Goal: Obtain resource: Download file/media

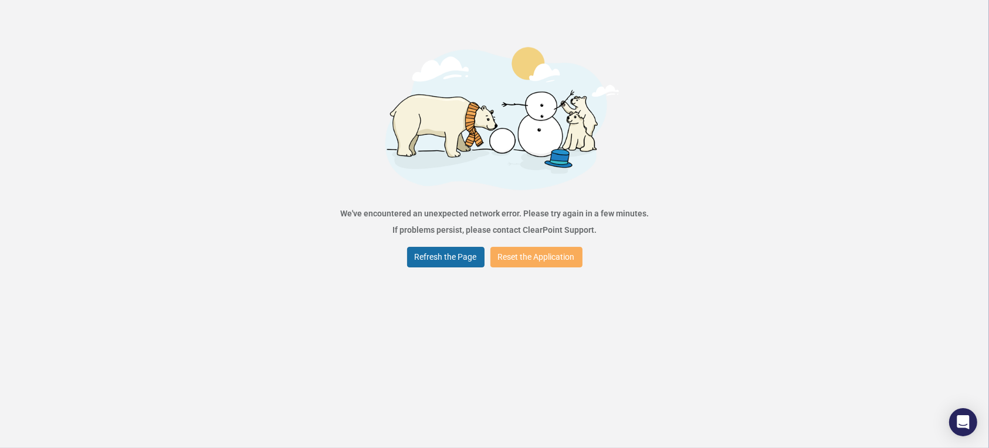
click at [434, 260] on button "Refresh the Page" at bounding box center [445, 257] width 77 height 21
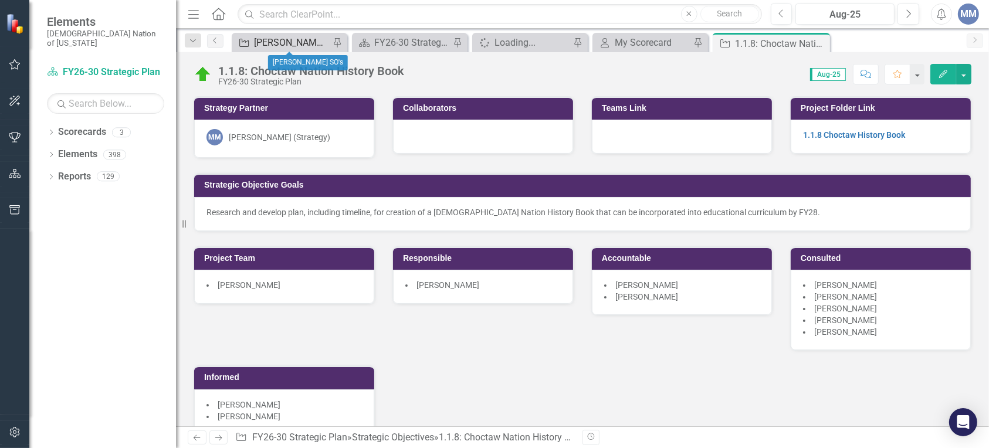
click at [270, 46] on div "[PERSON_NAME] SO's" at bounding box center [292, 42] width 76 height 15
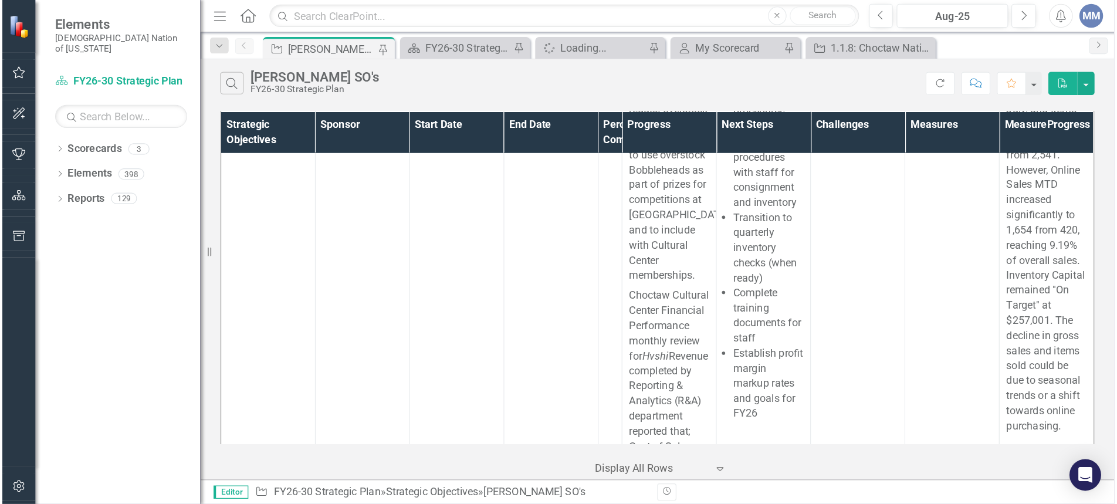
scroll to position [6846, 0]
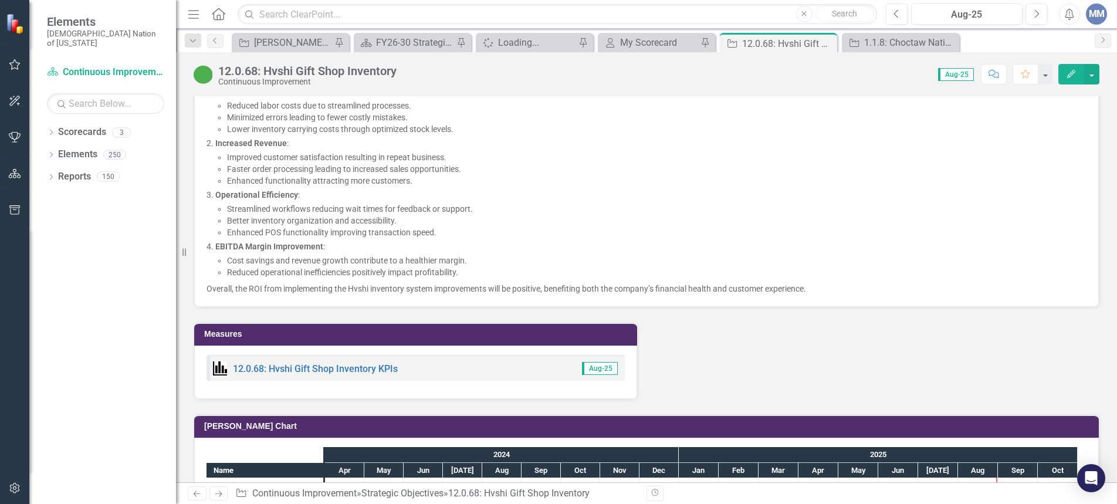
scroll to position [1624, 0]
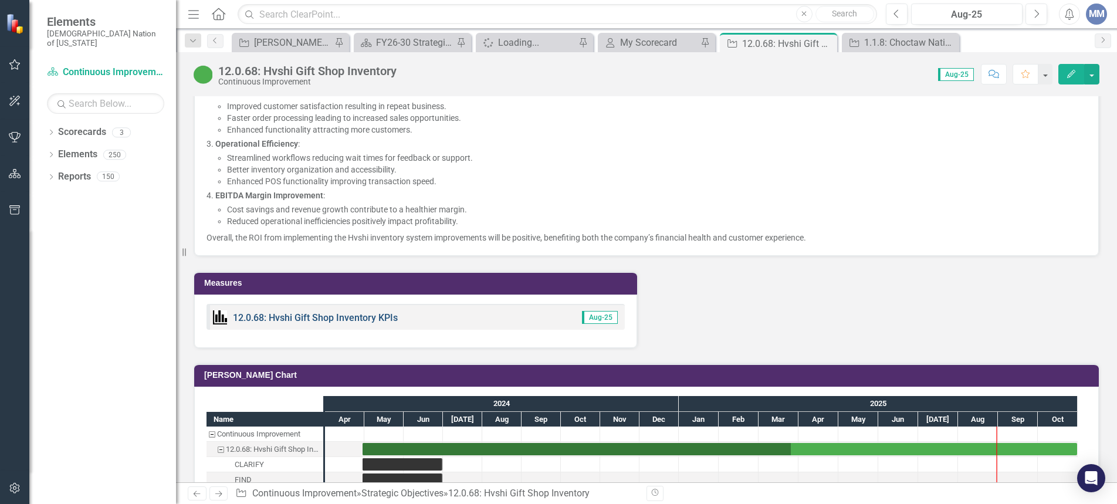
click at [327, 315] on link "12.0.68: Hvshi Gift Shop Inventory KPIs" at bounding box center [315, 317] width 165 height 11
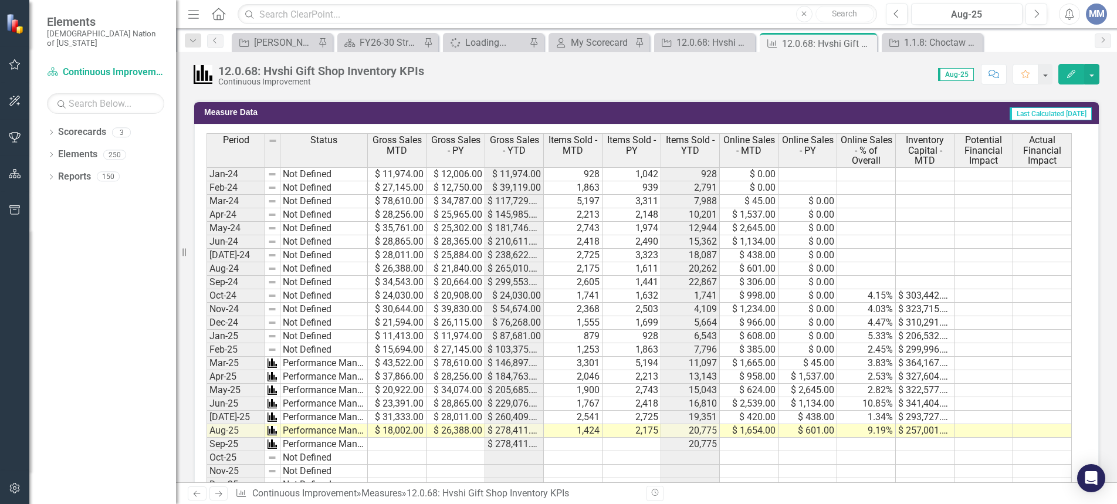
scroll to position [730, 0]
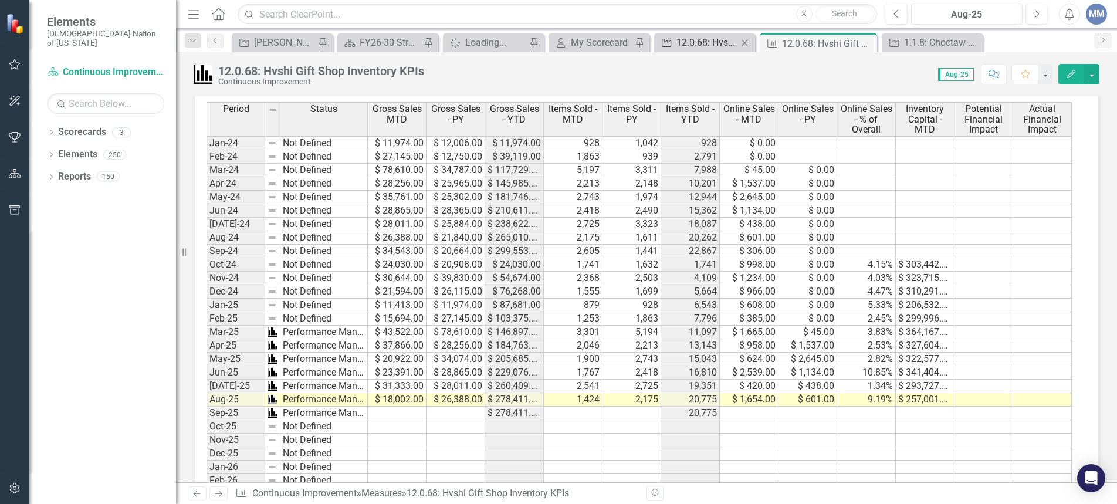
click at [689, 43] on div "12.0.68: Hvshi Gift Shop Inventory" at bounding box center [706, 42] width 61 height 15
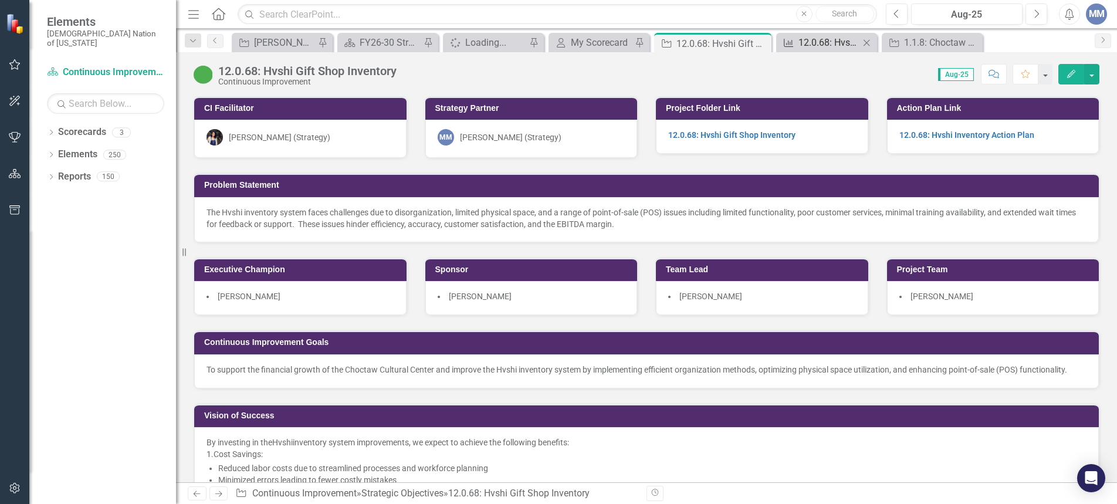
click at [837, 47] on div "12.0.68: Hvshi Gift Shop Inventory KPIs" at bounding box center [828, 42] width 61 height 15
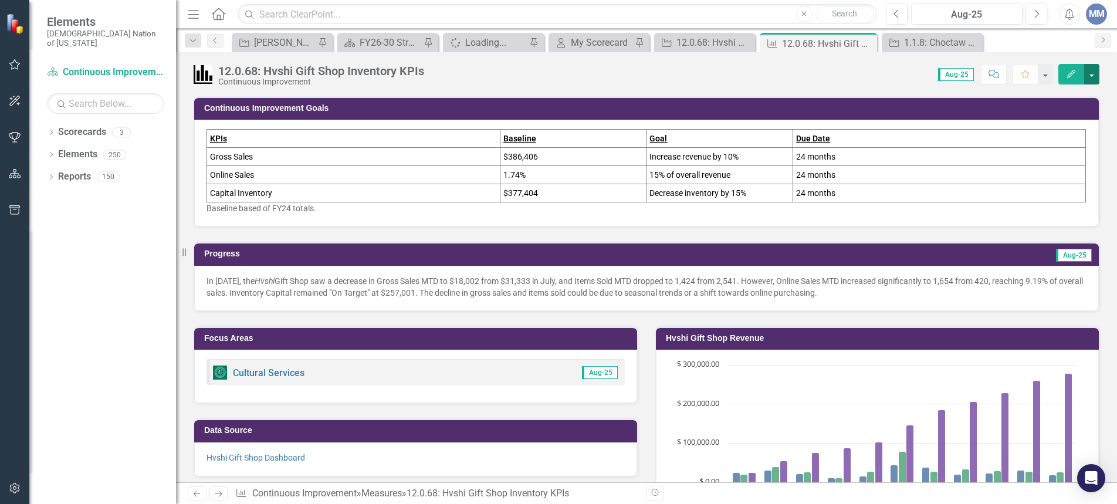
click at [989, 75] on button "button" at bounding box center [1091, 74] width 15 height 21
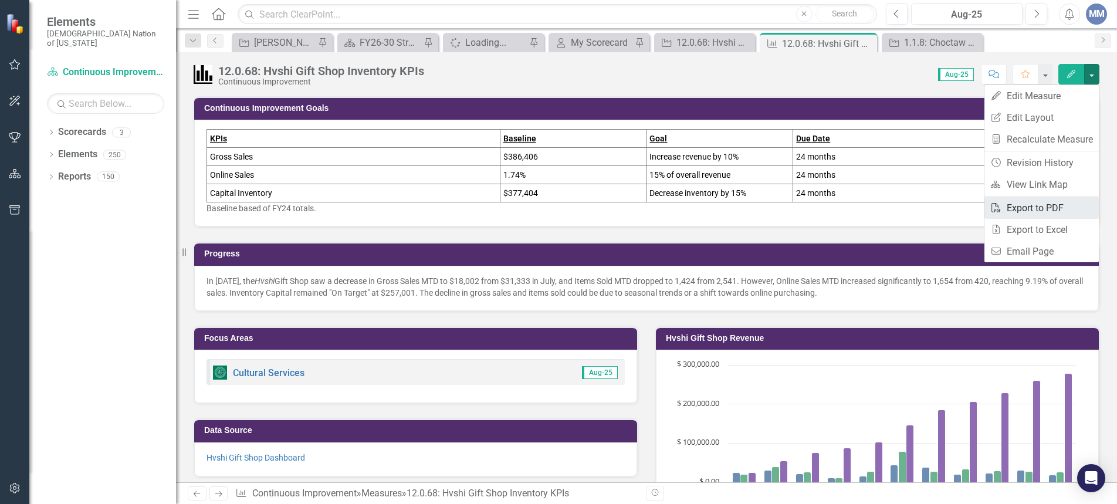
click at [989, 211] on link "PDF Export to PDF" at bounding box center [1041, 208] width 114 height 22
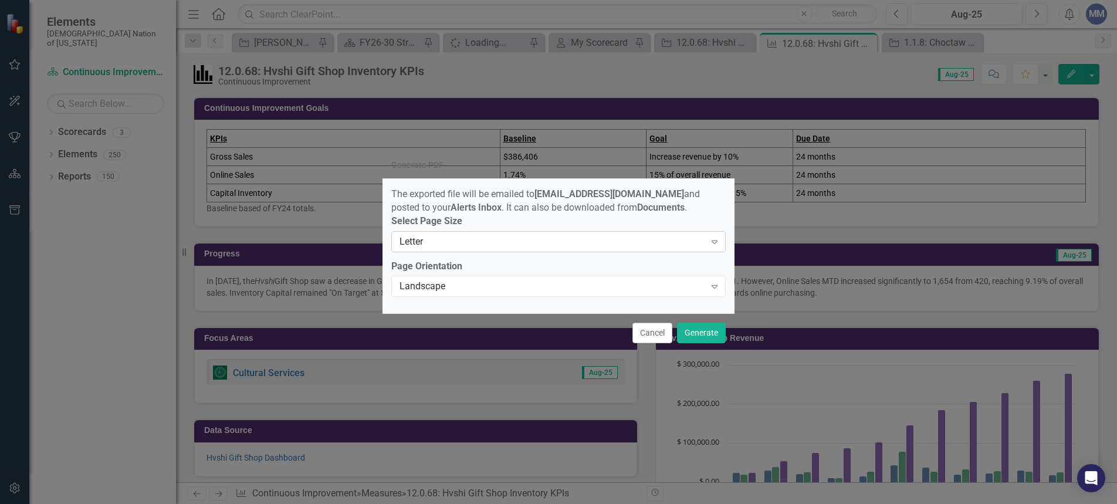
click at [698, 241] on div "Letter" at bounding box center [553, 241] width 306 height 13
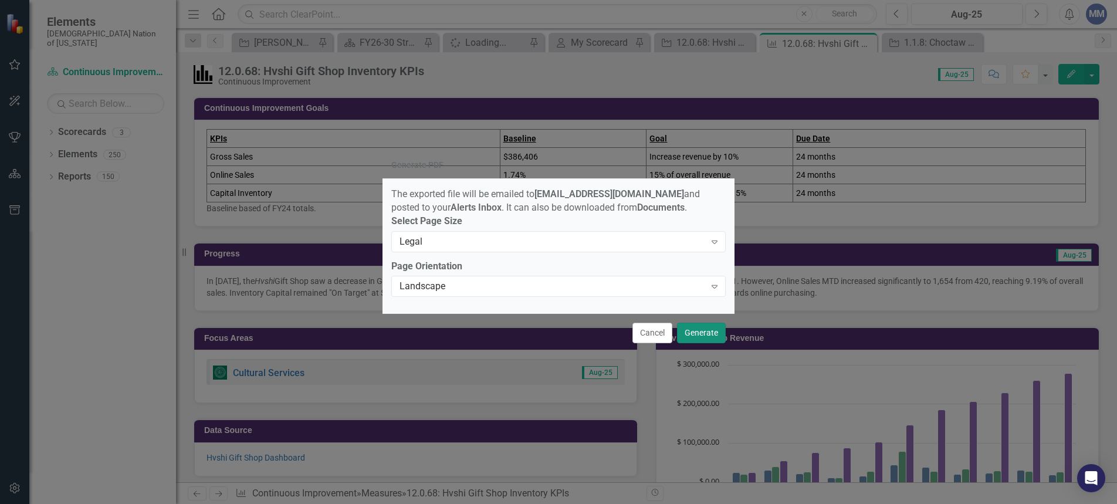
click at [689, 340] on button "Generate" at bounding box center [701, 333] width 49 height 21
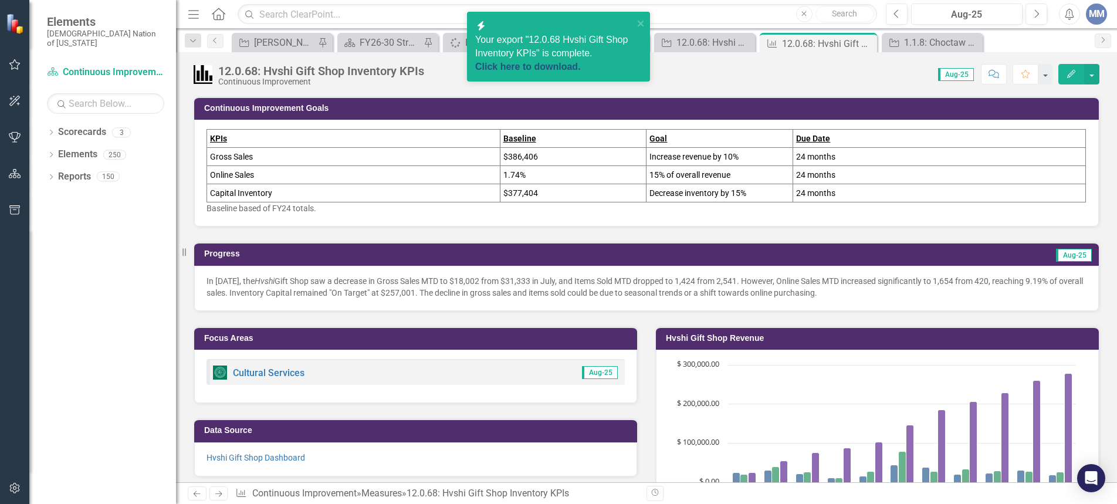
click at [561, 62] on link "Click here to download." at bounding box center [528, 67] width 106 height 10
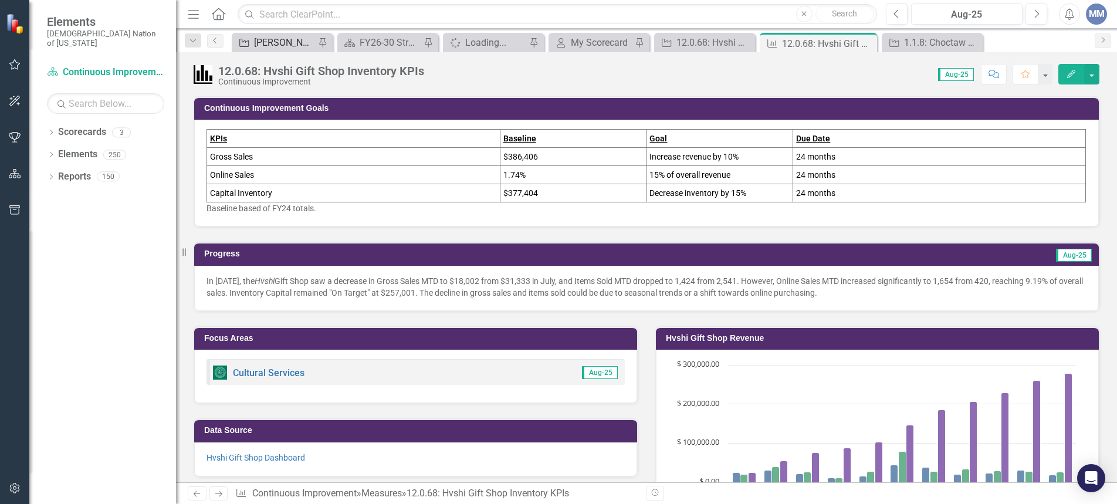
click at [266, 45] on div "[PERSON_NAME] SO's" at bounding box center [284, 42] width 61 height 15
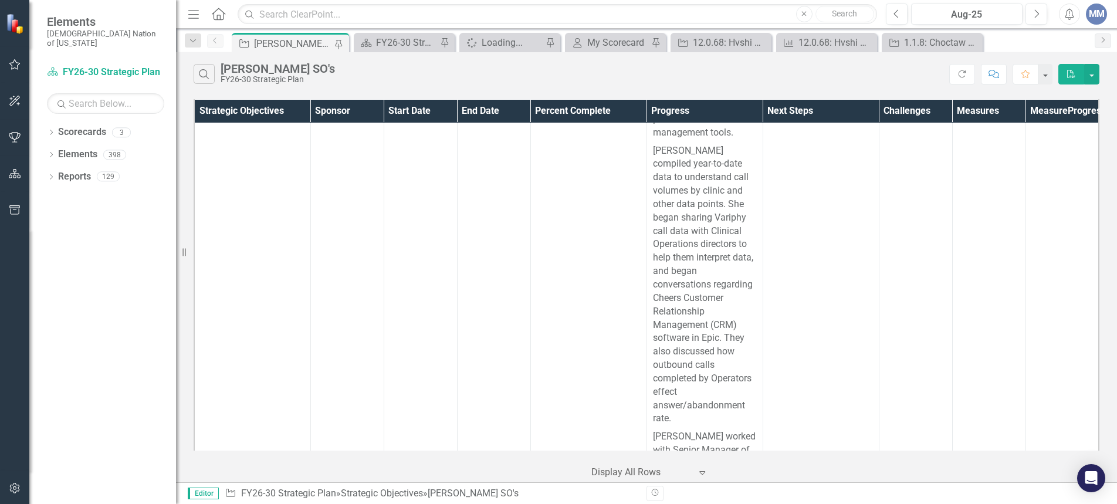
scroll to position [7626, 0]
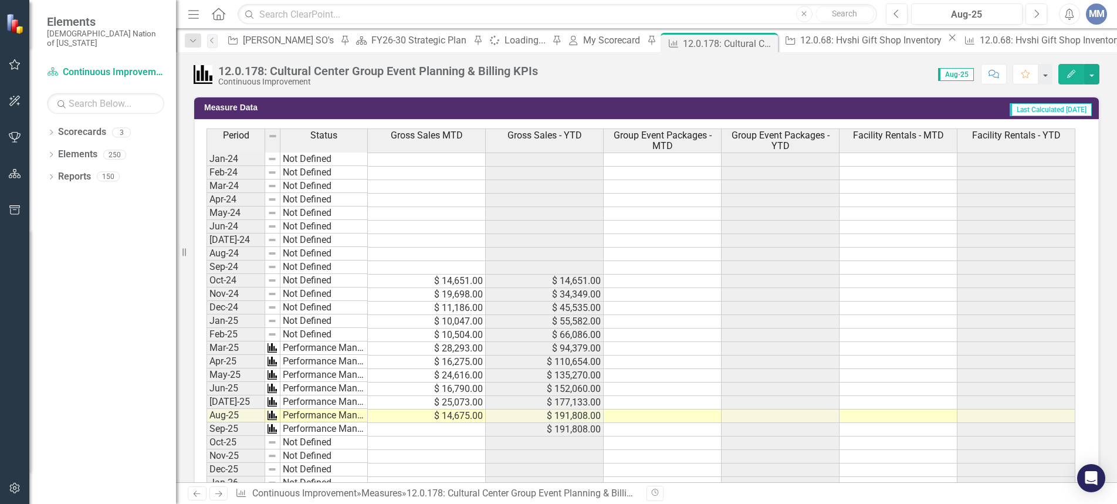
scroll to position [506, 0]
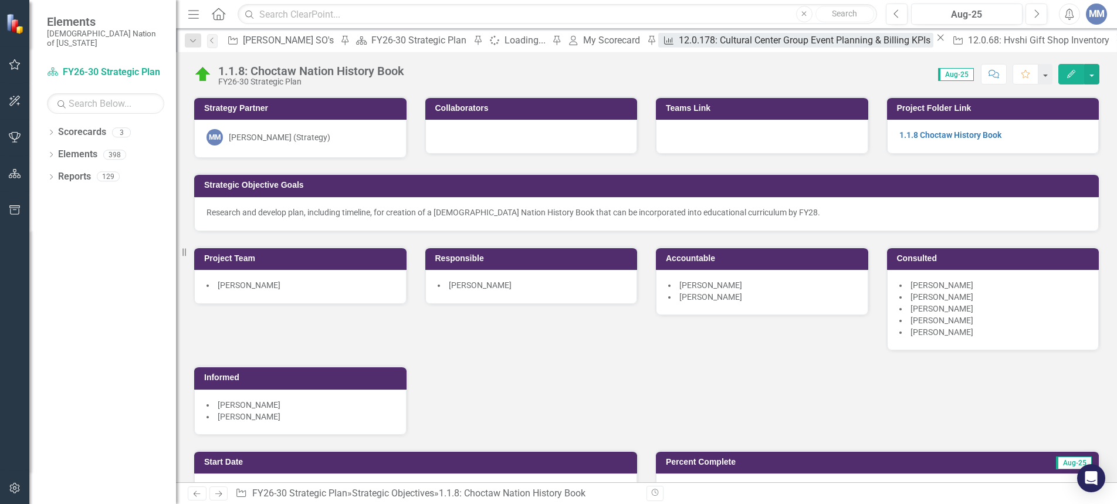
click at [679, 41] on div "12.0.178: Cultural Center Group Event Planning & Billing KPIs" at bounding box center [806, 40] width 255 height 15
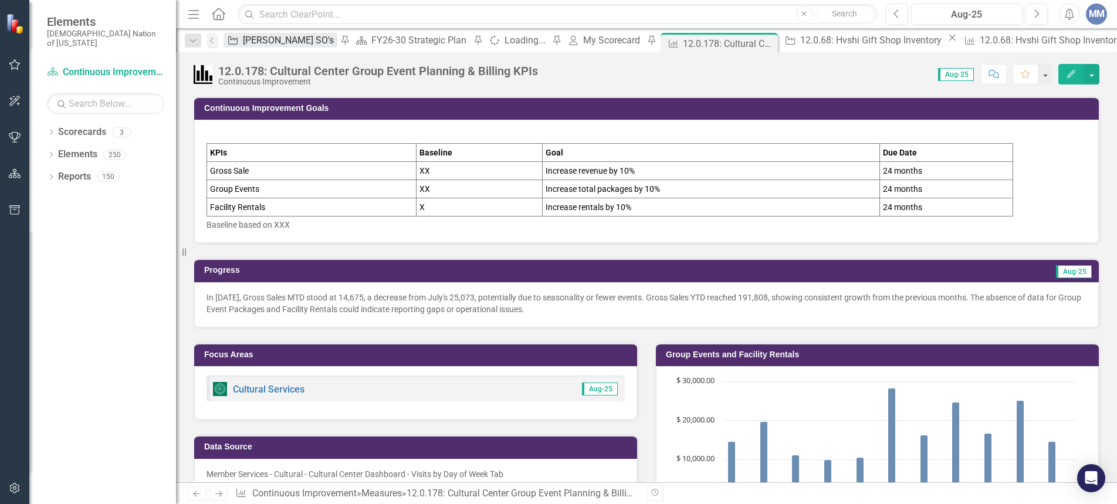
click at [289, 38] on div "[PERSON_NAME] SO's" at bounding box center [290, 40] width 94 height 15
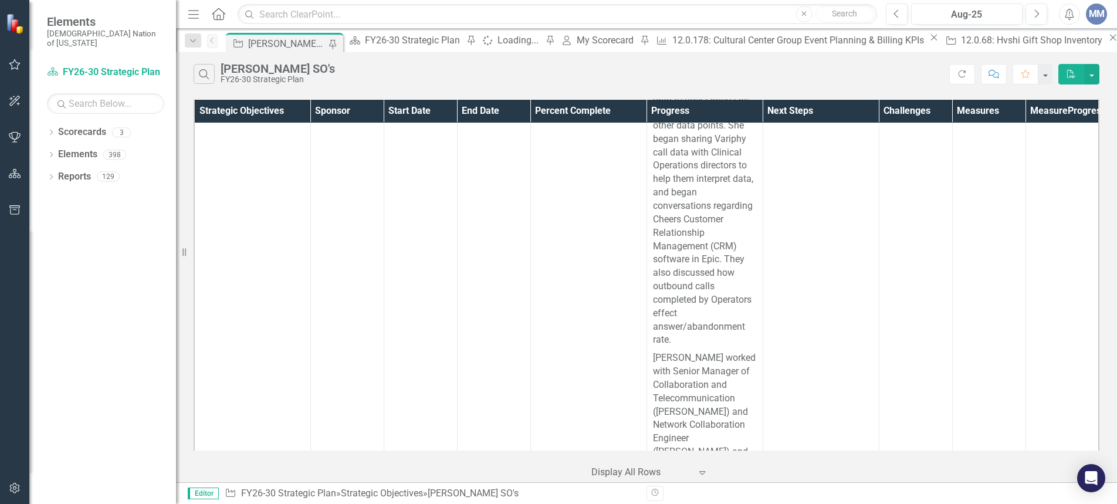
scroll to position [7626, 0]
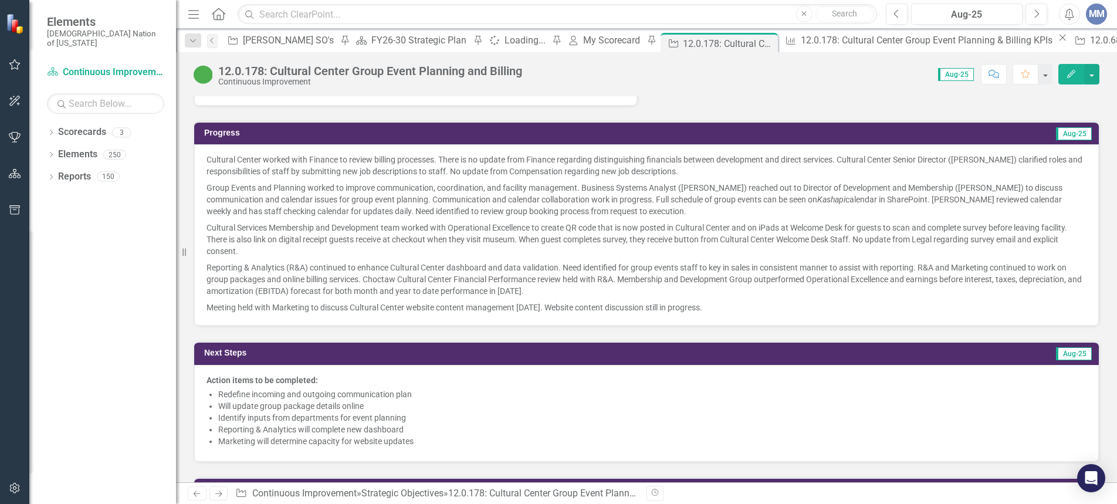
scroll to position [834, 0]
